Goal: Task Accomplishment & Management: Manage account settings

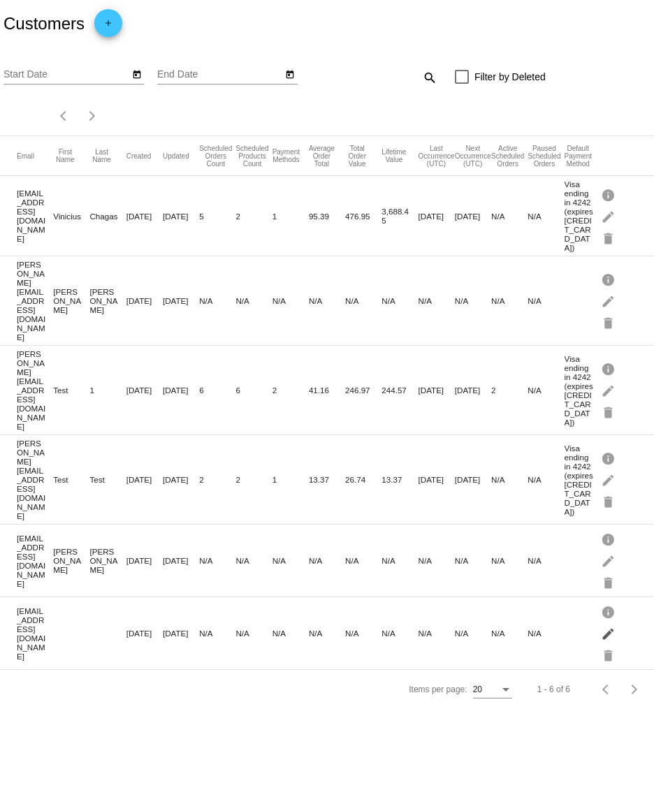
click at [609, 623] on mat-icon "edit" at bounding box center [609, 634] width 17 height 22
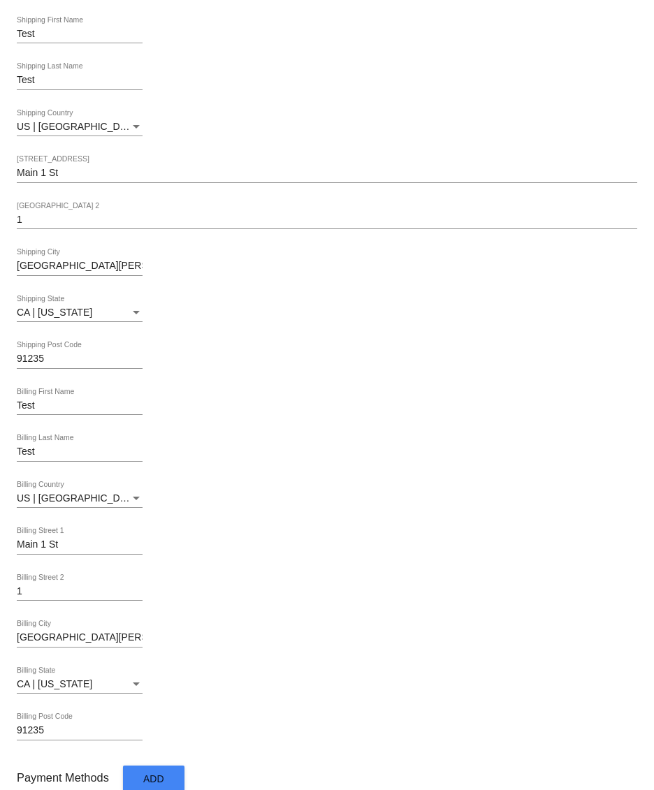
scroll to position [345, 0]
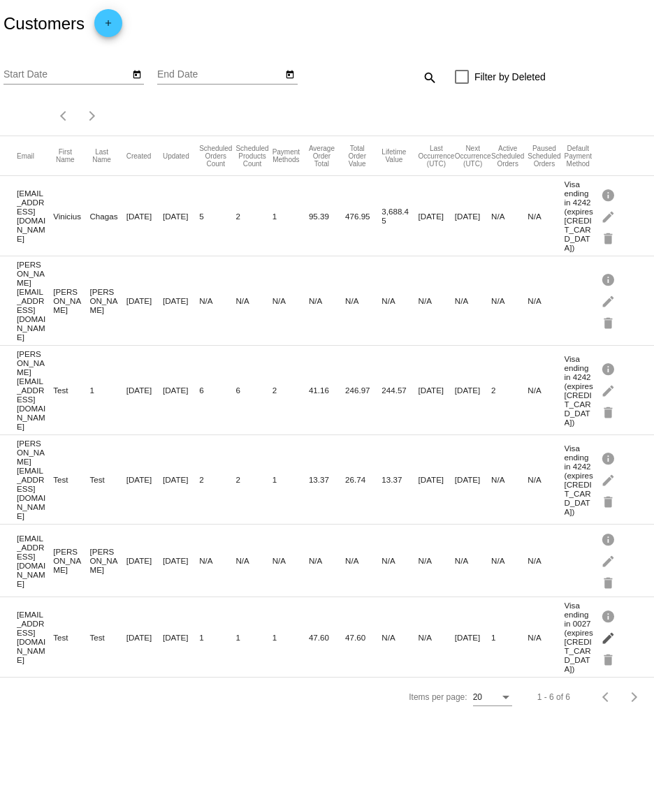
click at [612, 627] on mat-icon "edit" at bounding box center [609, 638] width 17 height 22
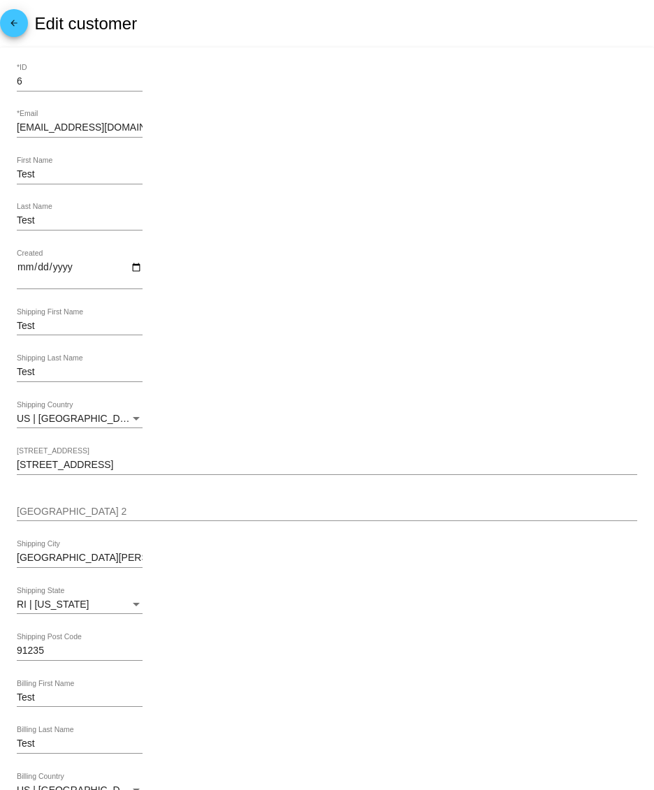
click at [6, 24] on mat-icon "arrow_back" at bounding box center [14, 26] width 17 height 17
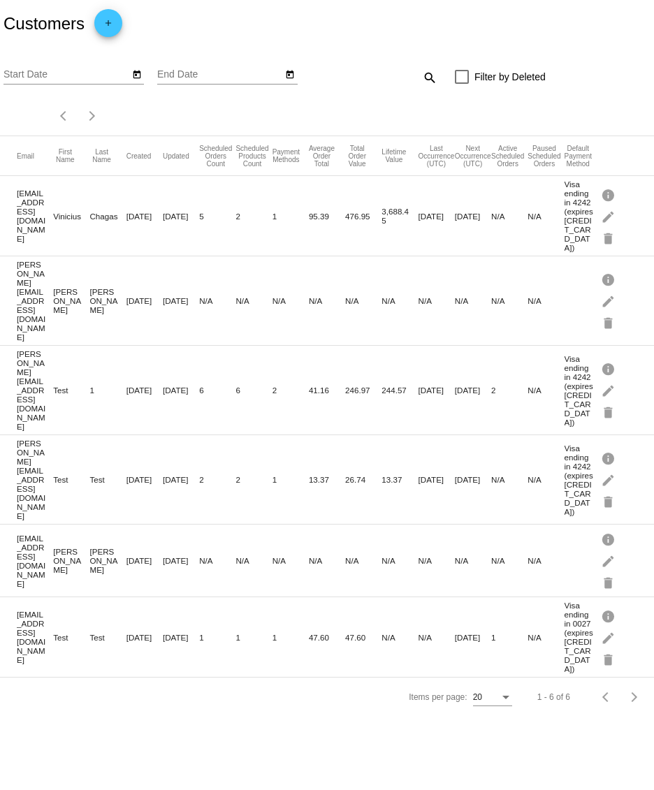
click at [609, 627] on mat-icon "edit" at bounding box center [609, 638] width 17 height 22
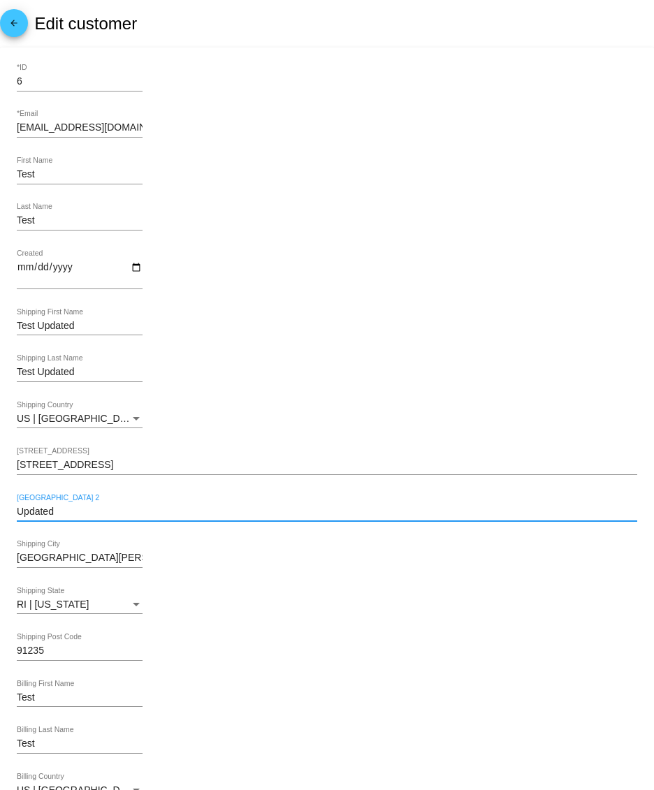
drag, startPoint x: 66, startPoint y: 508, endPoint x: -14, endPoint y: 509, distance: 79.7
click at [0, 509] on html "arrow_back Edit customer 6 *ID test@gmail.com *Email Test First Name Test Last …" at bounding box center [327, 395] width 654 height 790
drag, startPoint x: 76, startPoint y: 375, endPoint x: 31, endPoint y: 372, distance: 45.6
click at [31, 372] on input "Test Updated" at bounding box center [80, 372] width 126 height 11
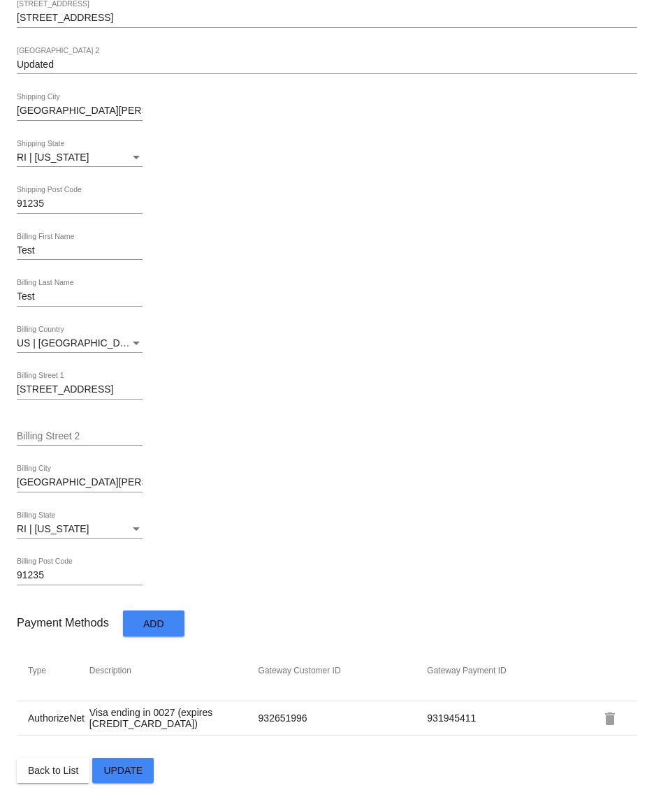
scroll to position [456, 0]
